Goal: Information Seeking & Learning: Learn about a topic

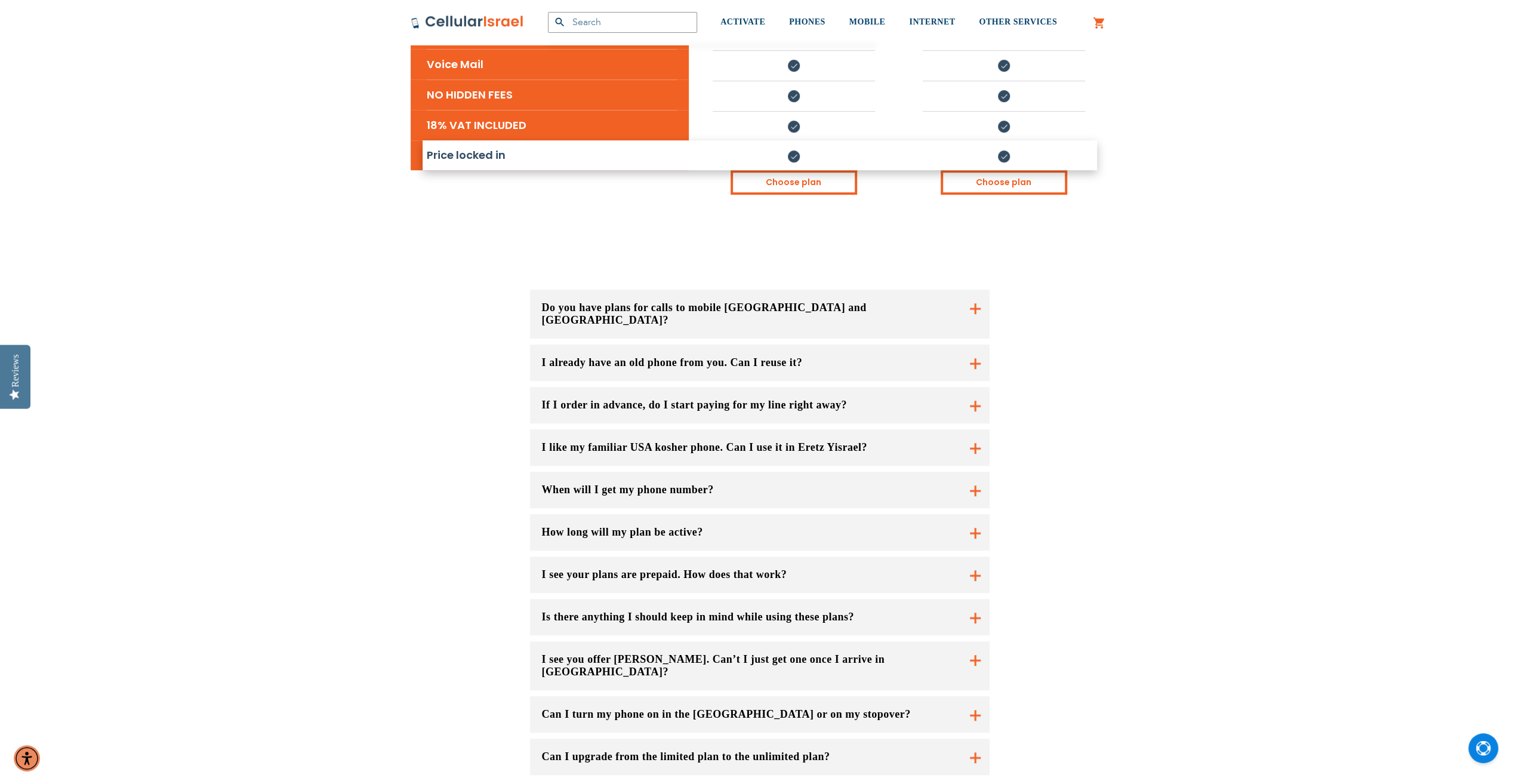
scroll to position [657, 0]
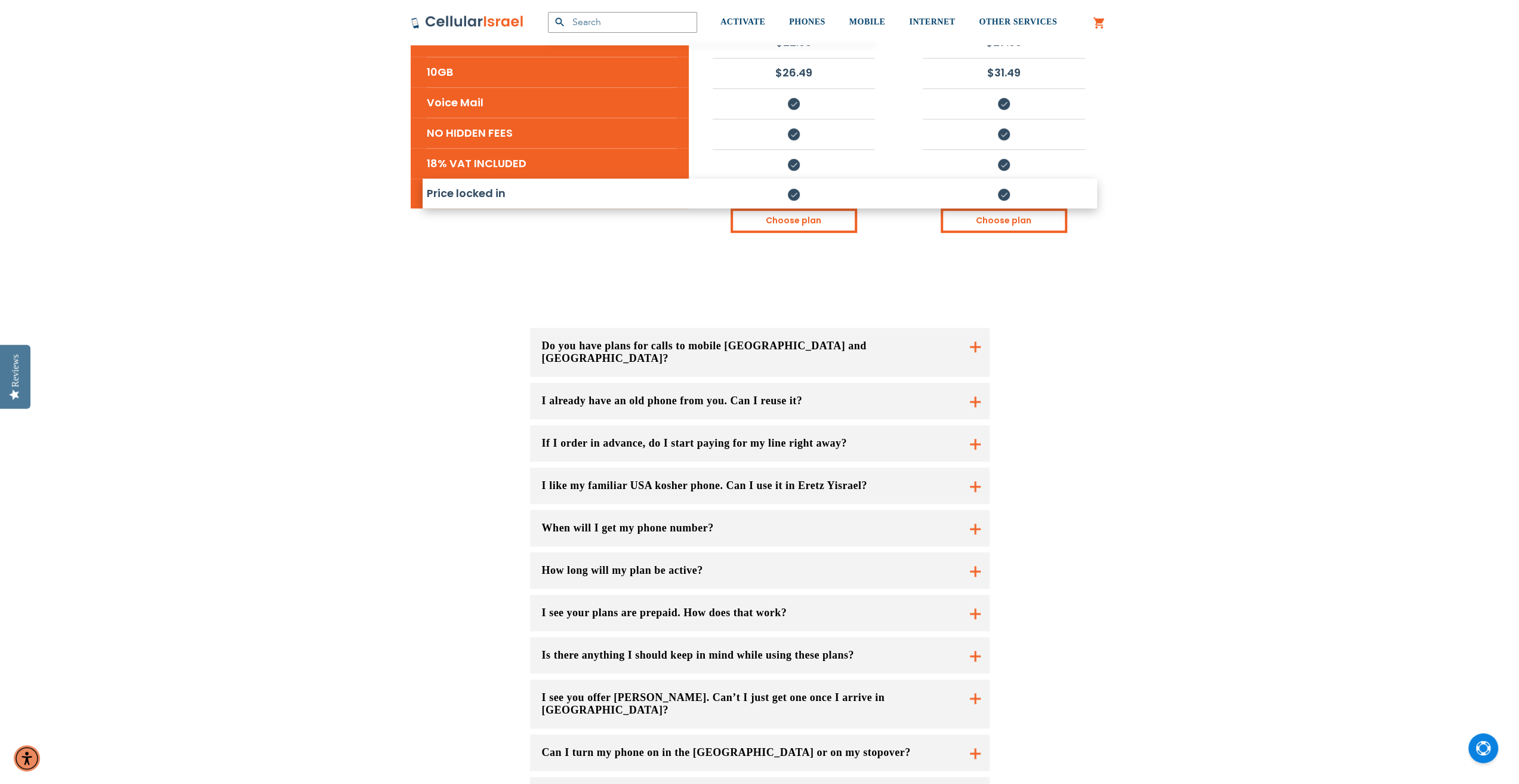
click at [979, 327] on button "Do you have plans for calls to mobile [GEOGRAPHIC_DATA] and [GEOGRAPHIC_DATA]?" at bounding box center [760, 352] width 459 height 49
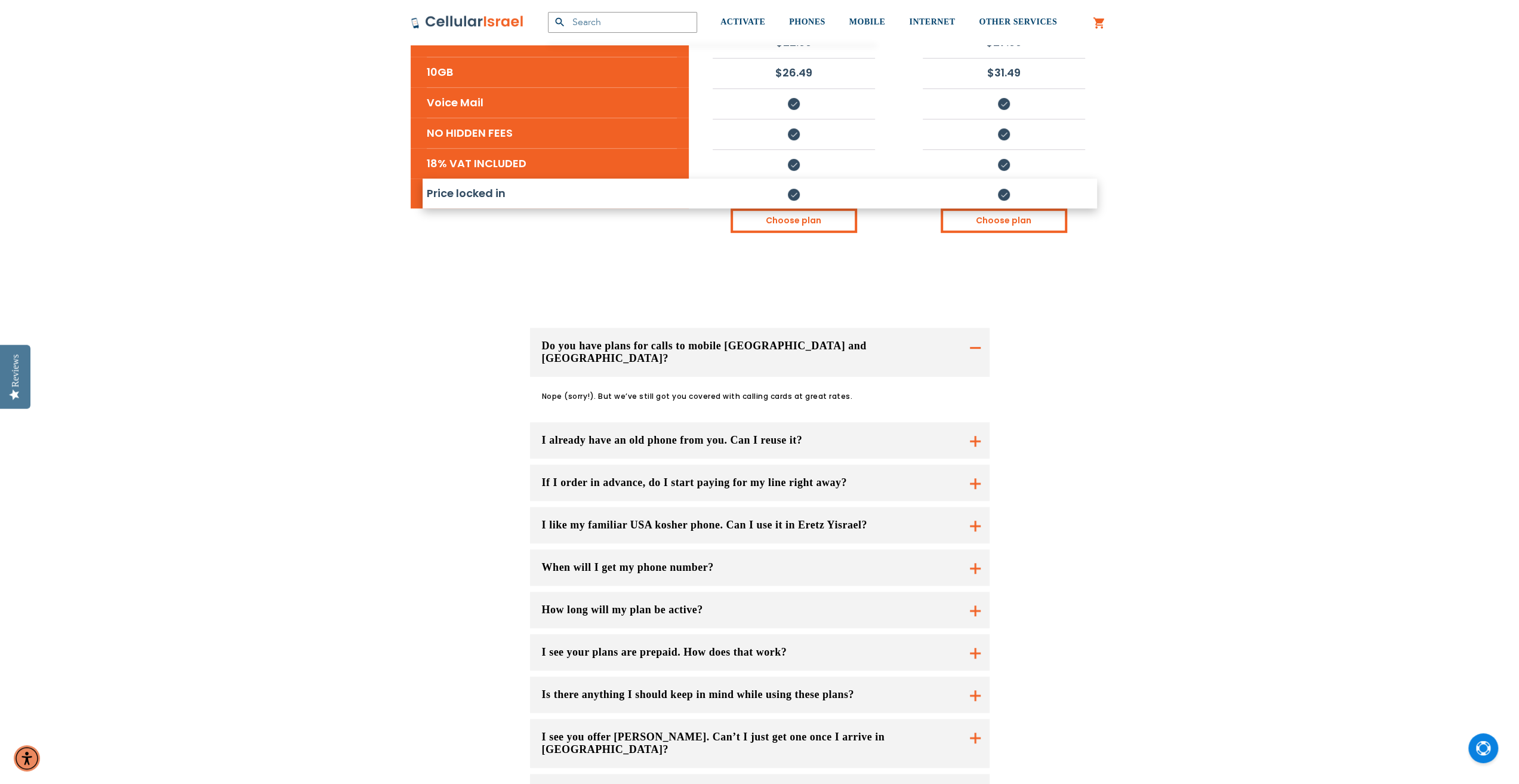
click at [975, 327] on button "Do you have plans for calls to mobile [GEOGRAPHIC_DATA] and [GEOGRAPHIC_DATA]?" at bounding box center [760, 352] width 459 height 49
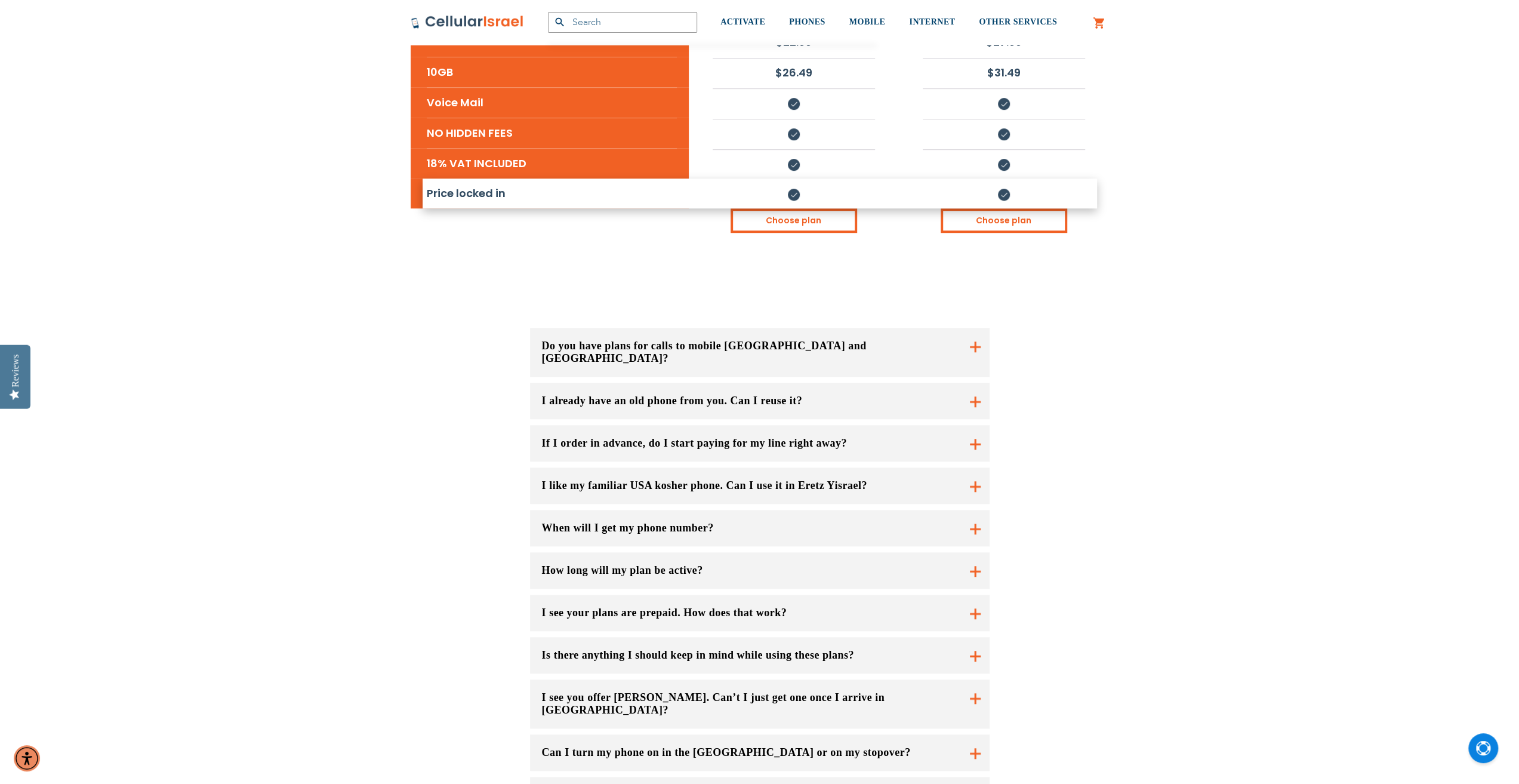
click at [967, 382] on button "I already have an old phone from you. Can I reuse it?" at bounding box center [760, 400] width 459 height 37
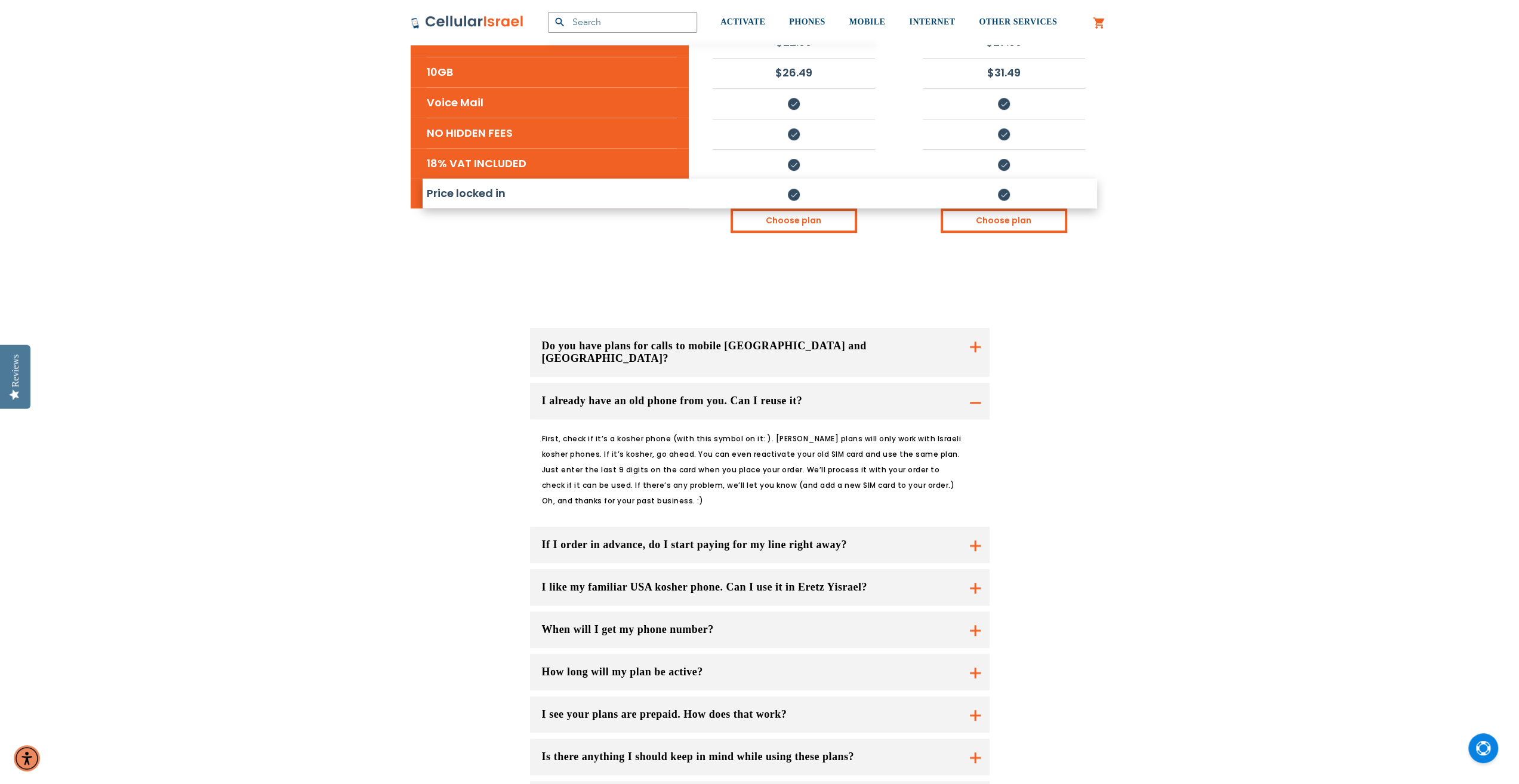
click at [973, 382] on button "I already have an old phone from you. Can I reuse it?" at bounding box center [760, 400] width 459 height 37
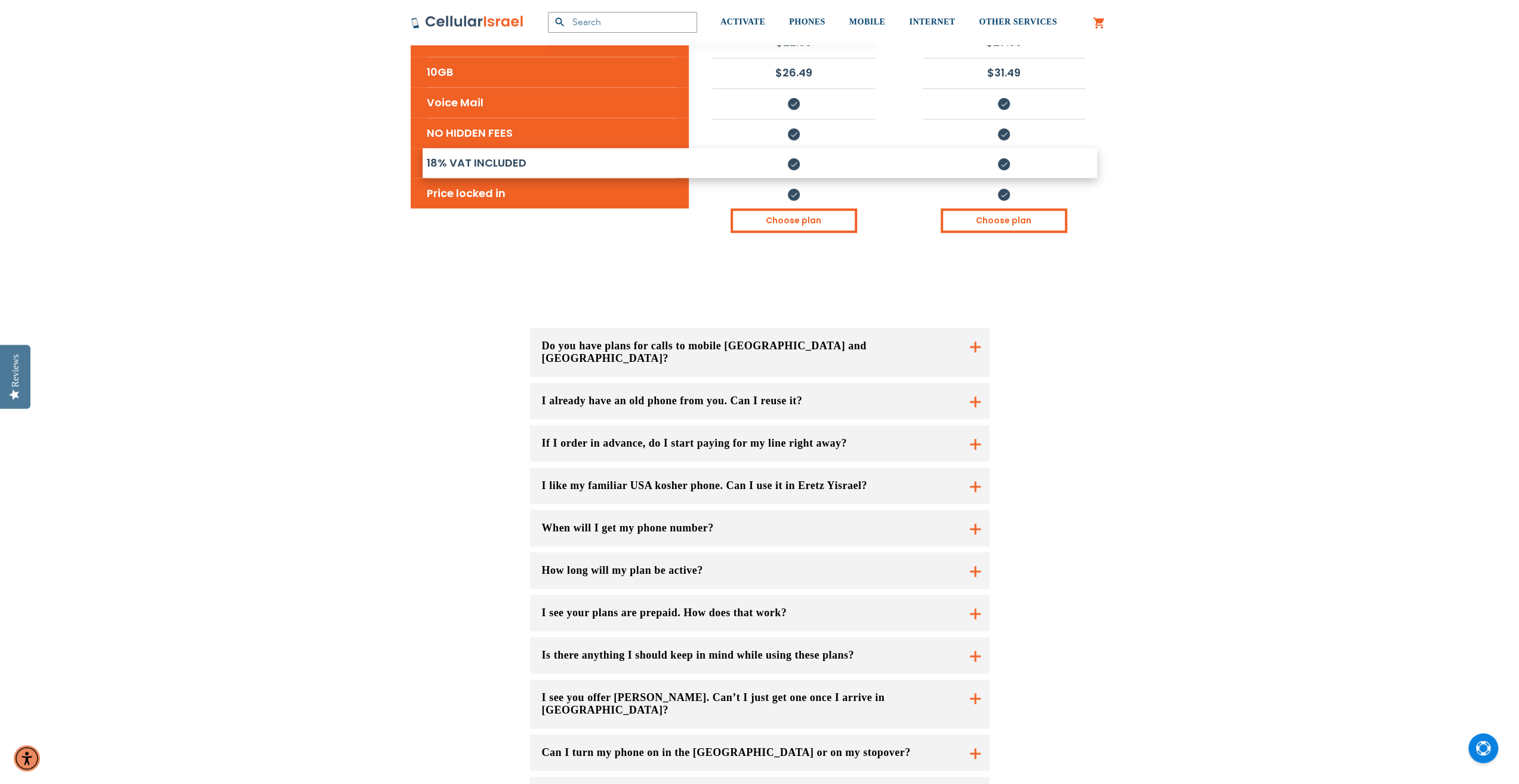
click at [718, 425] on button "If I order in advance, do I start paying for my line right away?" at bounding box center [760, 443] width 459 height 37
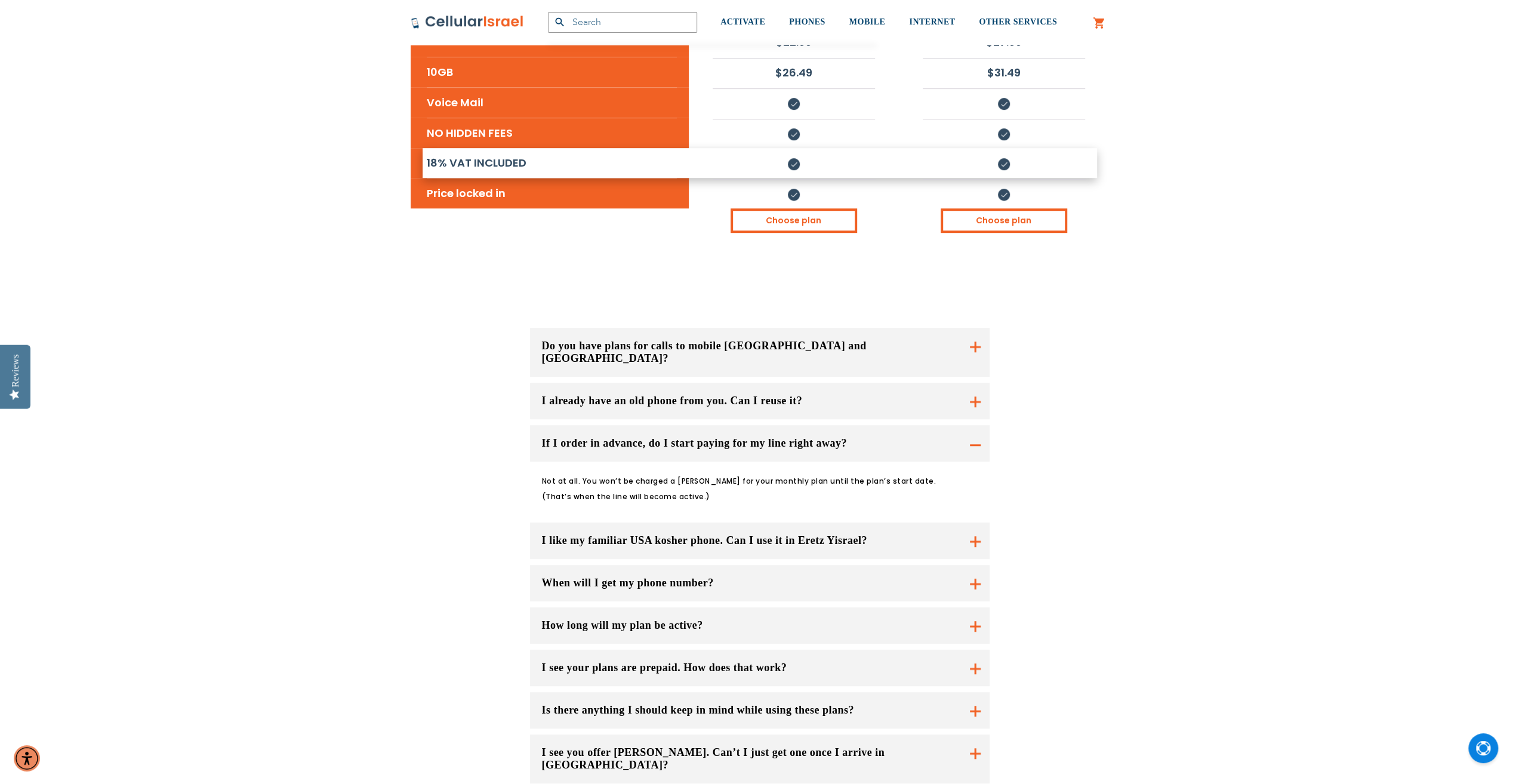
click at [718, 425] on button "If I order in advance, do I start paying for my line right away?" at bounding box center [760, 443] width 459 height 37
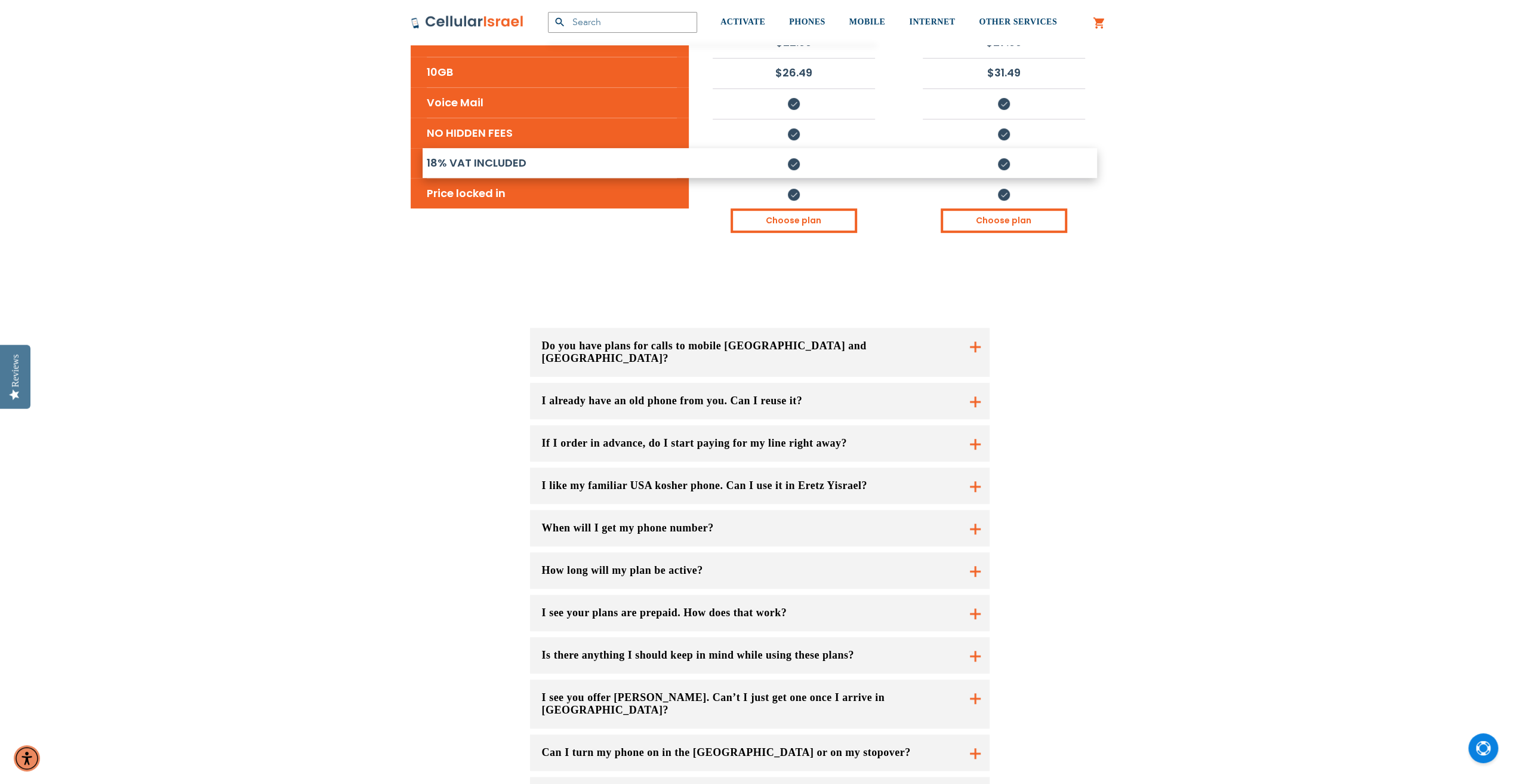
click at [917, 467] on button "I like my familiar USA kosher phone. Can I use it in Eretz Yisrael?" at bounding box center [760, 485] width 459 height 37
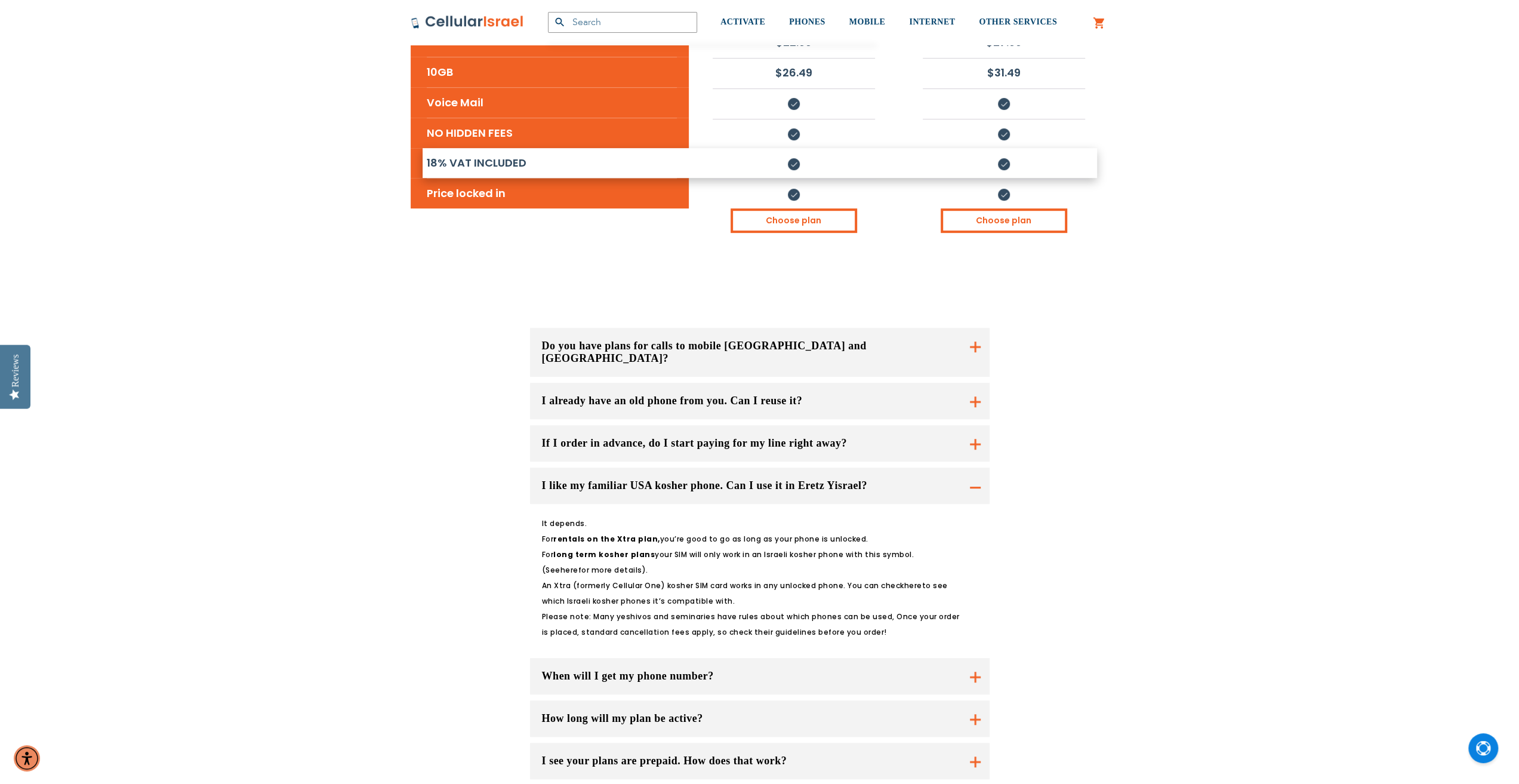
click at [912, 467] on button "I like my familiar USA kosher phone. Can I use it in Eretz Yisrael?" at bounding box center [760, 485] width 459 height 37
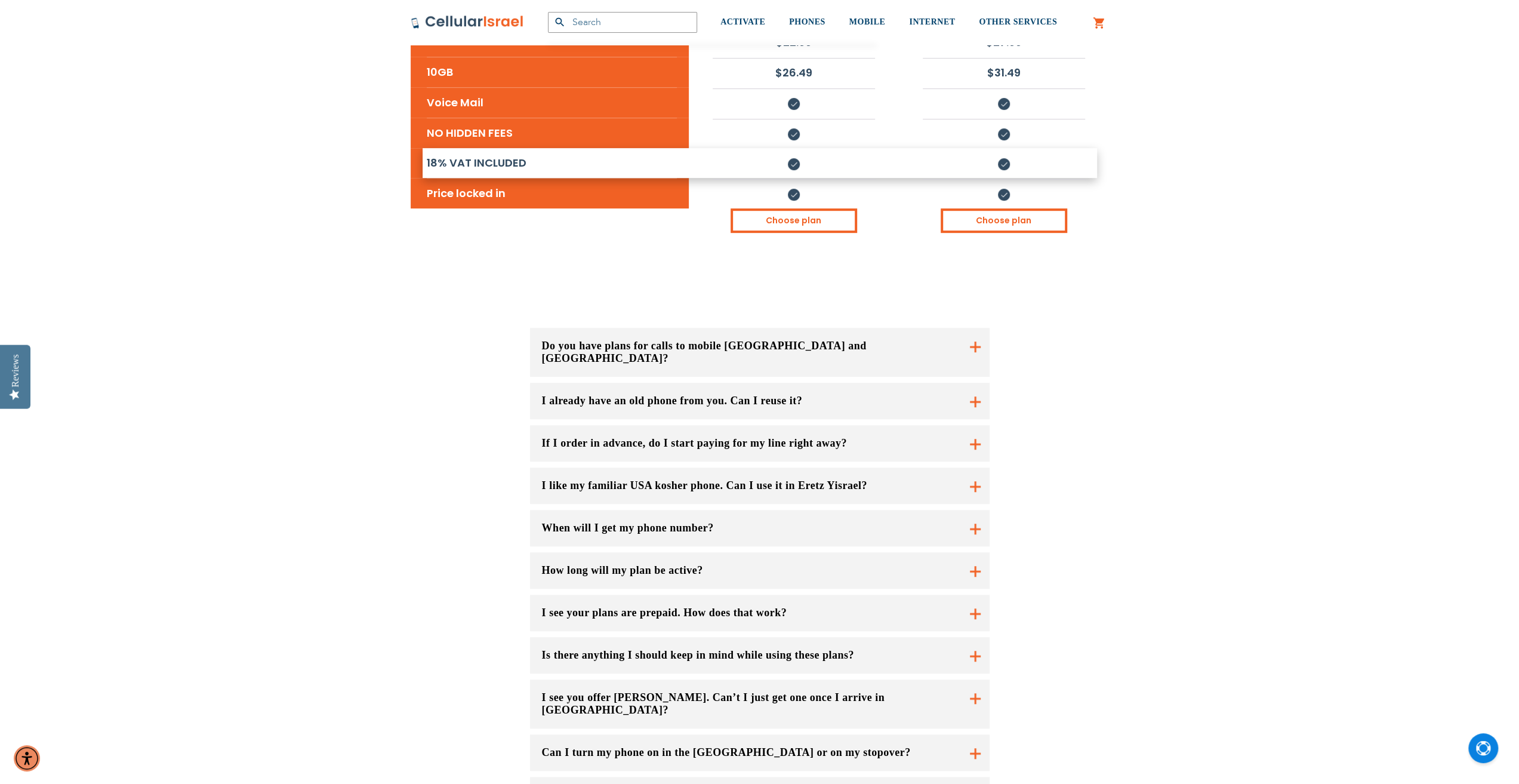
click at [681, 679] on button "I see you offer [PERSON_NAME]. Can’t I just get one once I arrive in [GEOGRAPHI…" at bounding box center [760, 703] width 459 height 49
click at [680, 679] on button "I see you offer [PERSON_NAME]. Can’t I just get one once I arrive in [GEOGRAPHI…" at bounding box center [760, 703] width 459 height 49
click at [975, 679] on button "I see you offer [PERSON_NAME]. Can’t I just get one once I arrive in [GEOGRAPHI…" at bounding box center [760, 703] width 459 height 49
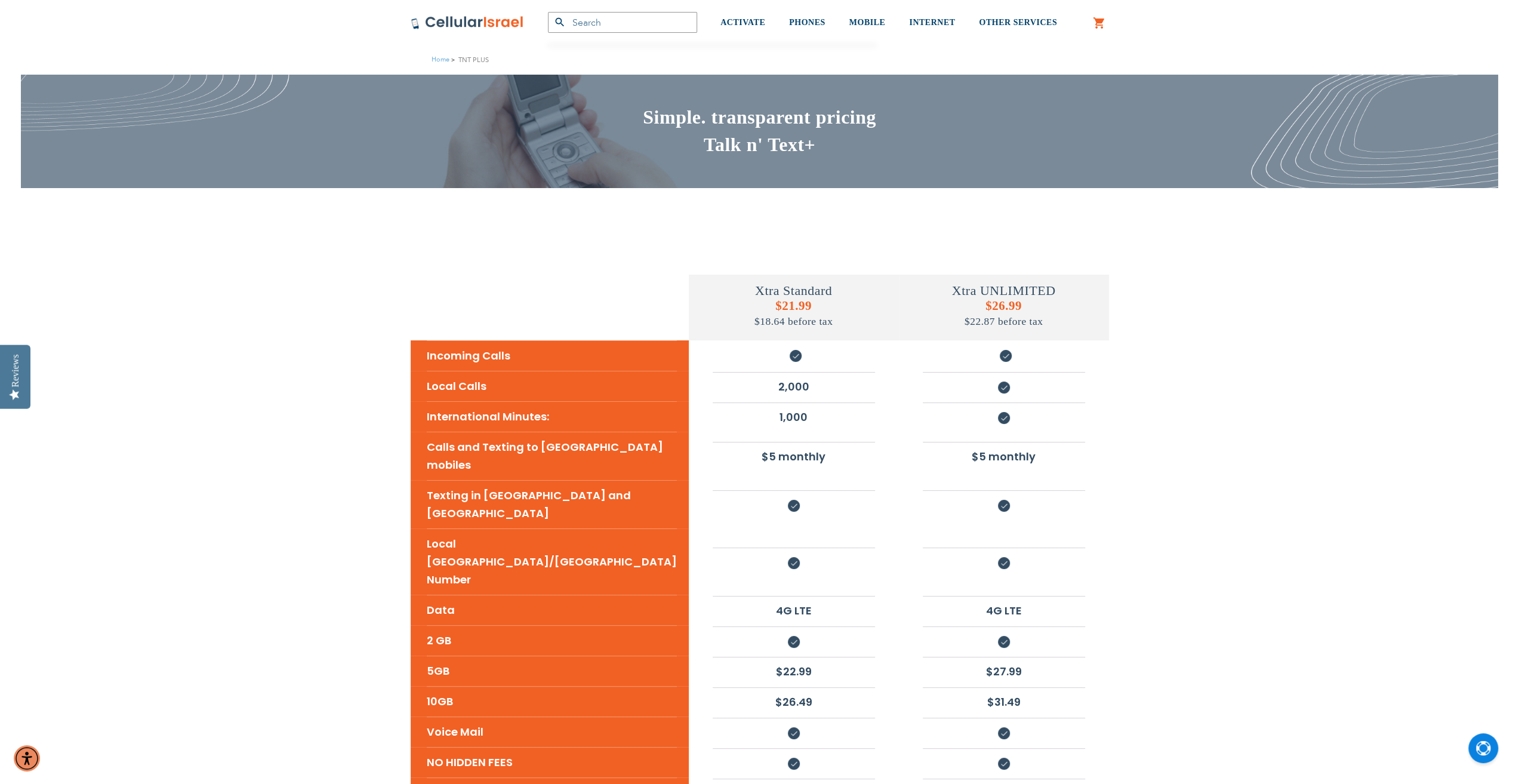
scroll to position [0, 0]
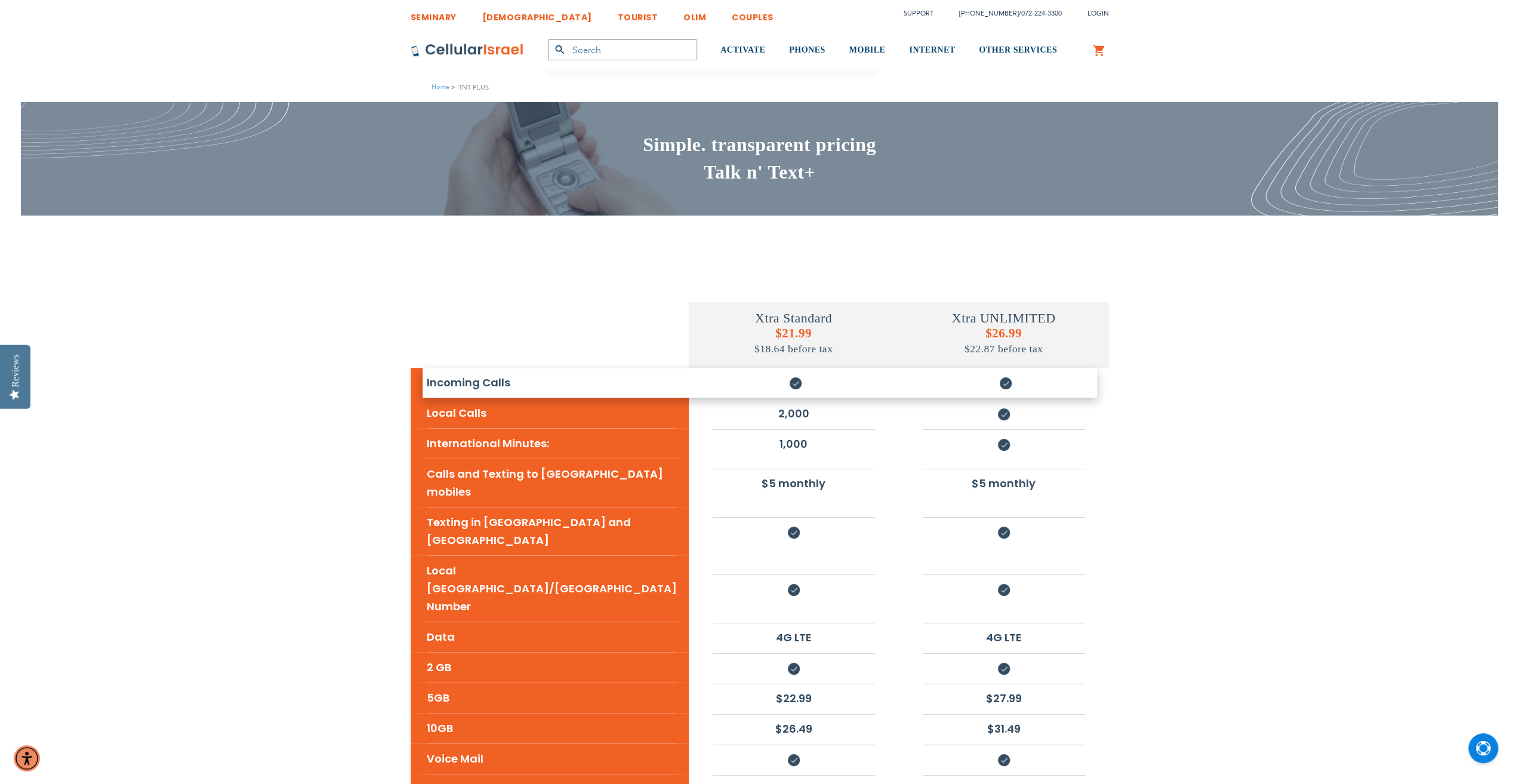
click at [489, 15] on link "[DEMOGRAPHIC_DATA]" at bounding box center [537, 13] width 109 height 22
